Goal: Task Accomplishment & Management: Manage account settings

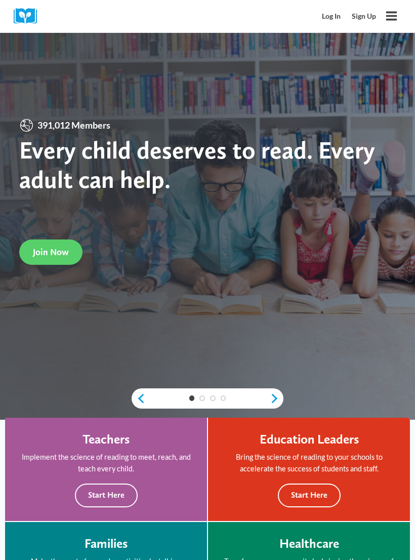
click at [329, 2] on div "Log In Sign Up" at bounding box center [349, 16] width 65 height 32
click at [333, 20] on link "Log In" at bounding box center [332, 16] width 30 height 19
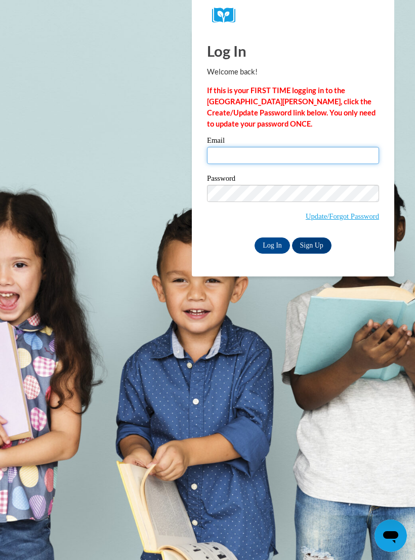
click at [318, 163] on input "Email" at bounding box center [293, 155] width 172 height 17
type input "[EMAIL_ADDRESS][DOMAIN_NAME]"
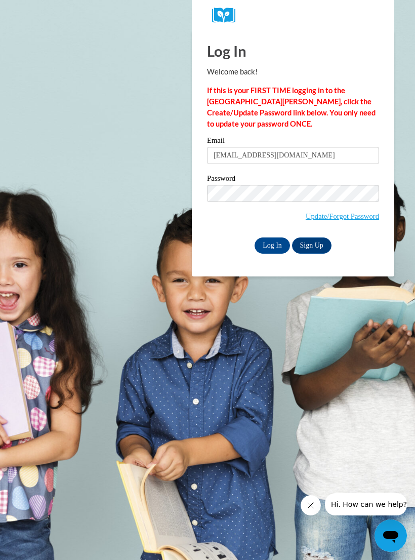
click at [272, 246] on input "Log In" at bounding box center [272, 245] width 35 height 16
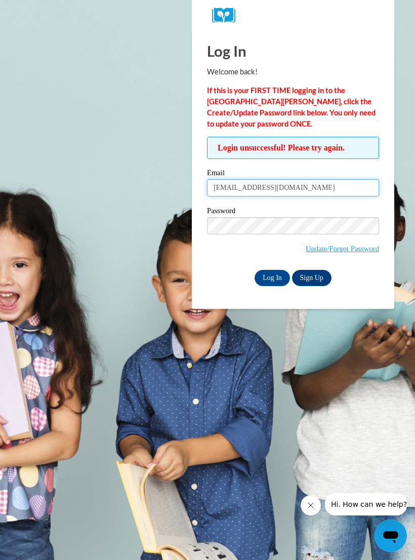
click at [361, 187] on input "[EMAIL_ADDRESS][DOMAIN_NAME]" at bounding box center [293, 187] width 172 height 17
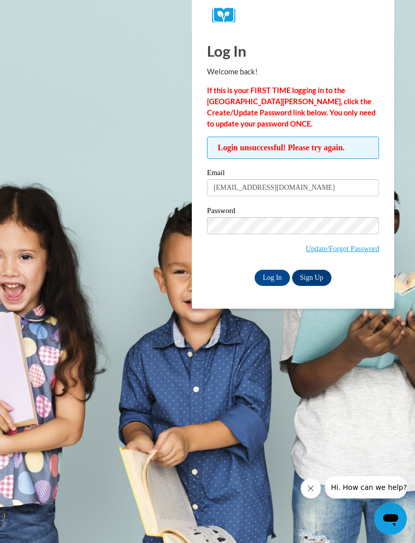
click at [273, 204] on div "Email [EMAIL_ADDRESS][DOMAIN_NAME]" at bounding box center [293, 186] width 172 height 35
click at [270, 272] on input "Log In" at bounding box center [272, 278] width 35 height 16
click at [278, 275] on input "Log In" at bounding box center [272, 278] width 35 height 16
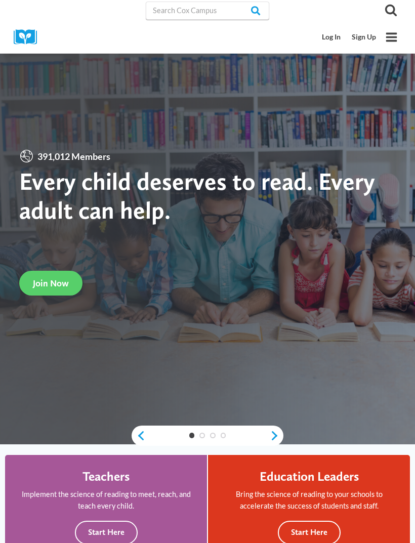
click at [340, 42] on link "Log In" at bounding box center [332, 37] width 30 height 19
